Goal: Task Accomplishment & Management: Manage account settings

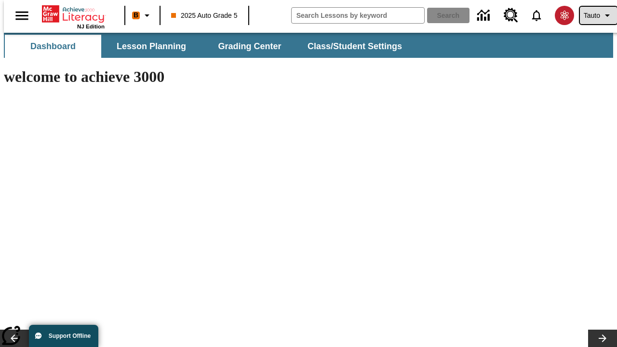
click at [593, 15] on span "Tauto" at bounding box center [591, 16] width 16 height 10
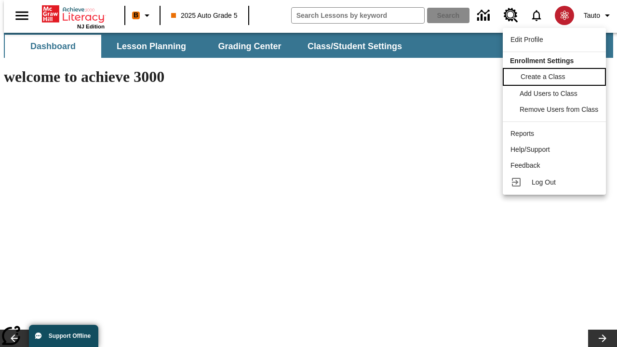
click at [555, 76] on span "Create a Class" at bounding box center [542, 77] width 45 height 8
click at [555, 93] on span "Add Users to Class" at bounding box center [549, 93] width 58 height 8
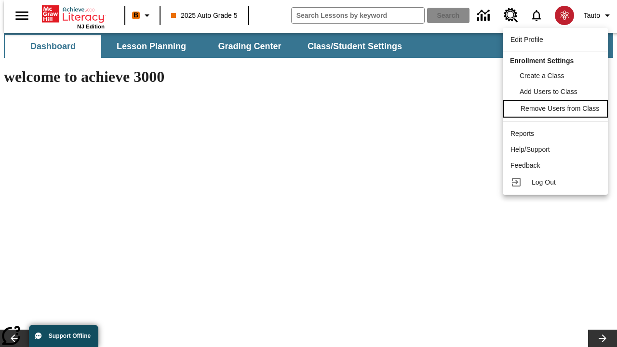
click at [555, 109] on span "Remove Users from Class" at bounding box center [559, 109] width 79 height 8
